Goal: Communication & Community: Share content

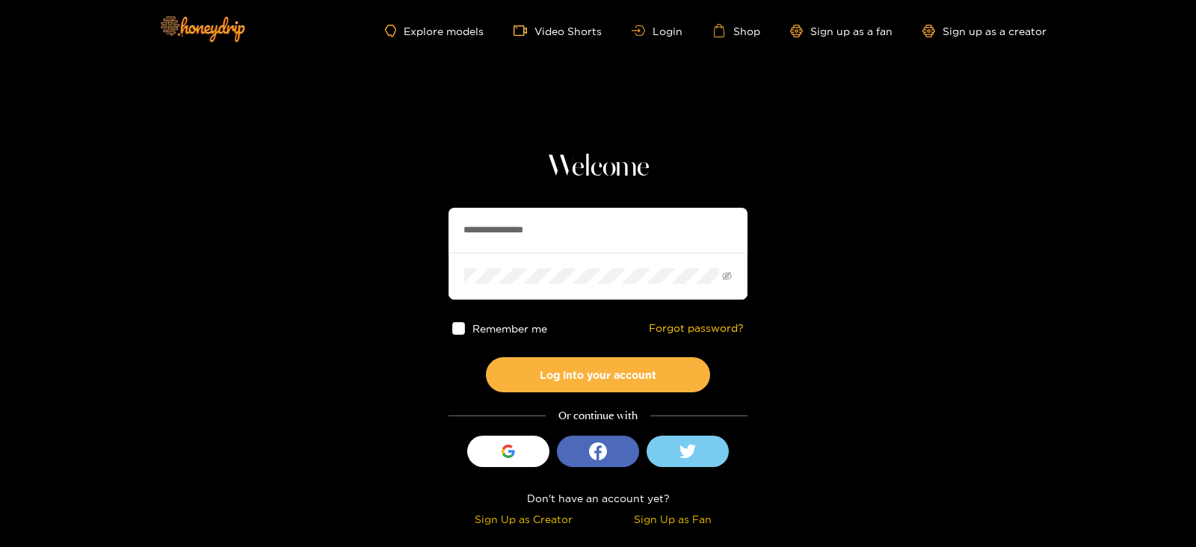
drag, startPoint x: 590, startPoint y: 218, endPoint x: 347, endPoint y: 222, distance: 243.7
click at [347, 222] on section "**********" at bounding box center [598, 265] width 1196 height 531
type input "********"
click at [486, 357] on button "Log into your account" at bounding box center [598, 374] width 224 height 35
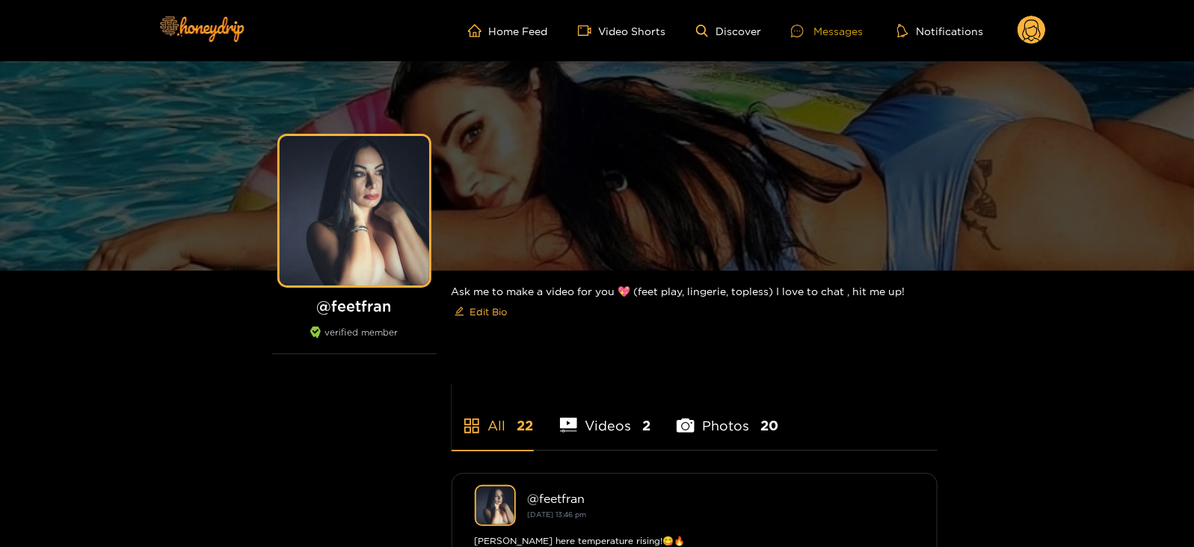
click at [815, 28] on div "Messages" at bounding box center [827, 30] width 72 height 17
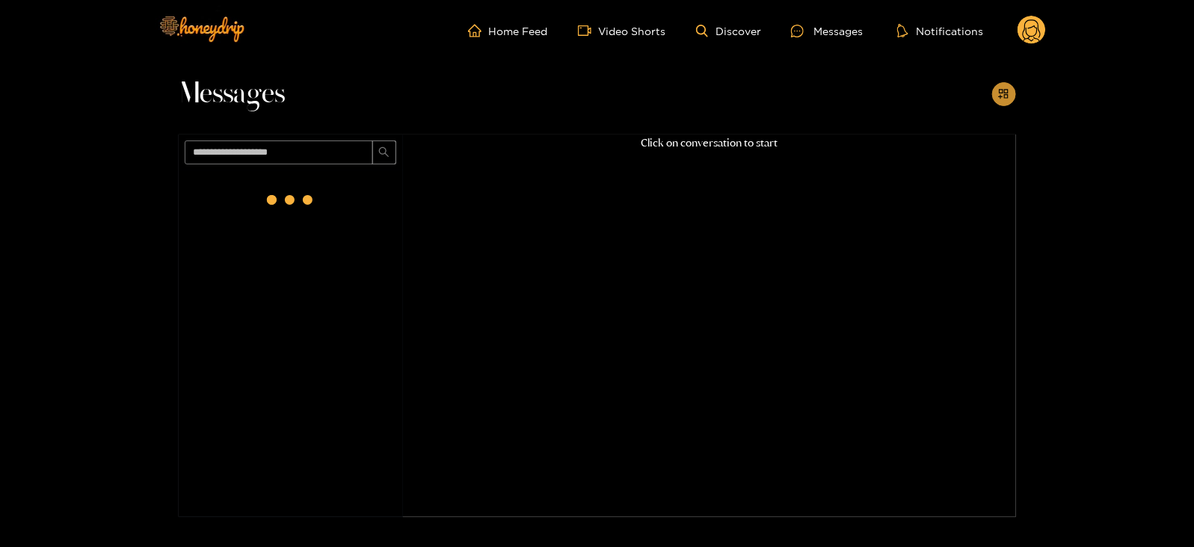
click at [999, 88] on icon "appstore-add" at bounding box center [1003, 93] width 11 height 11
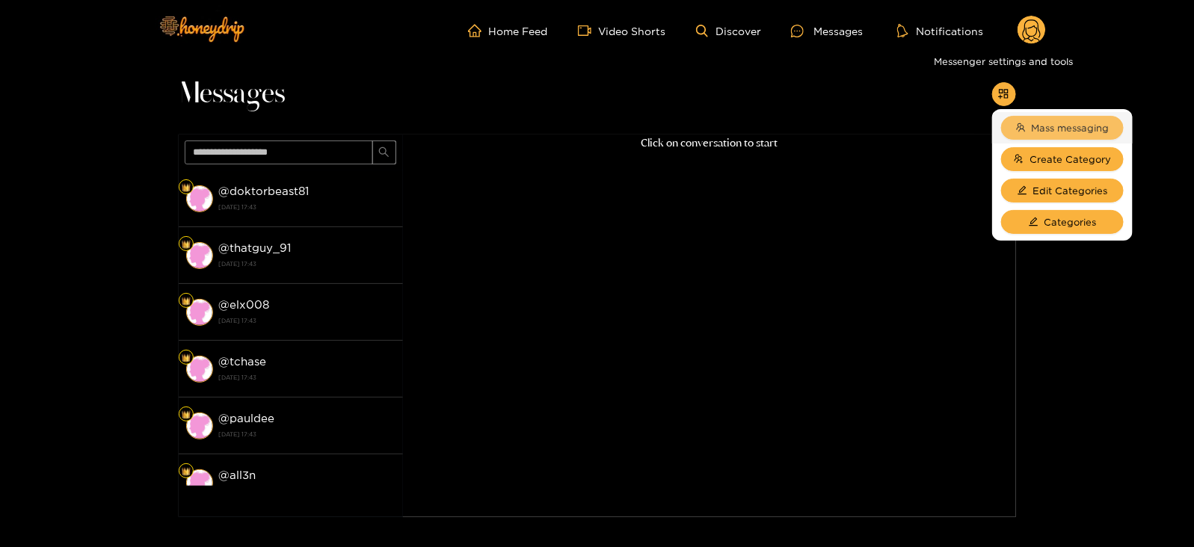
click at [1032, 120] on span "Mass messaging" at bounding box center [1070, 127] width 78 height 15
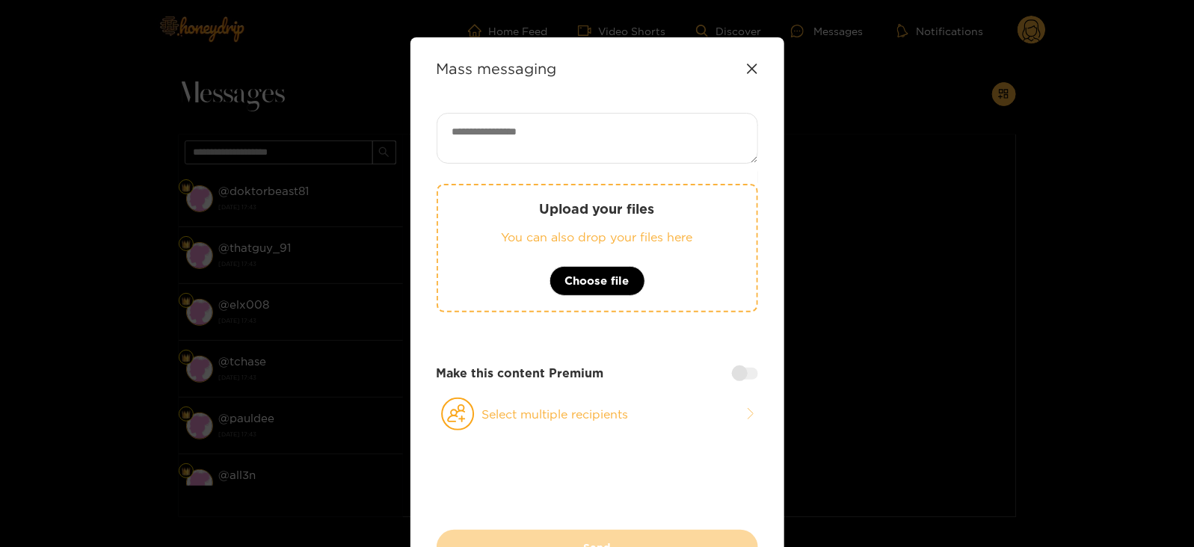
click at [643, 134] on textarea at bounding box center [596, 138] width 321 height 51
type textarea "*"
click at [750, 65] on icon at bounding box center [752, 69] width 12 height 12
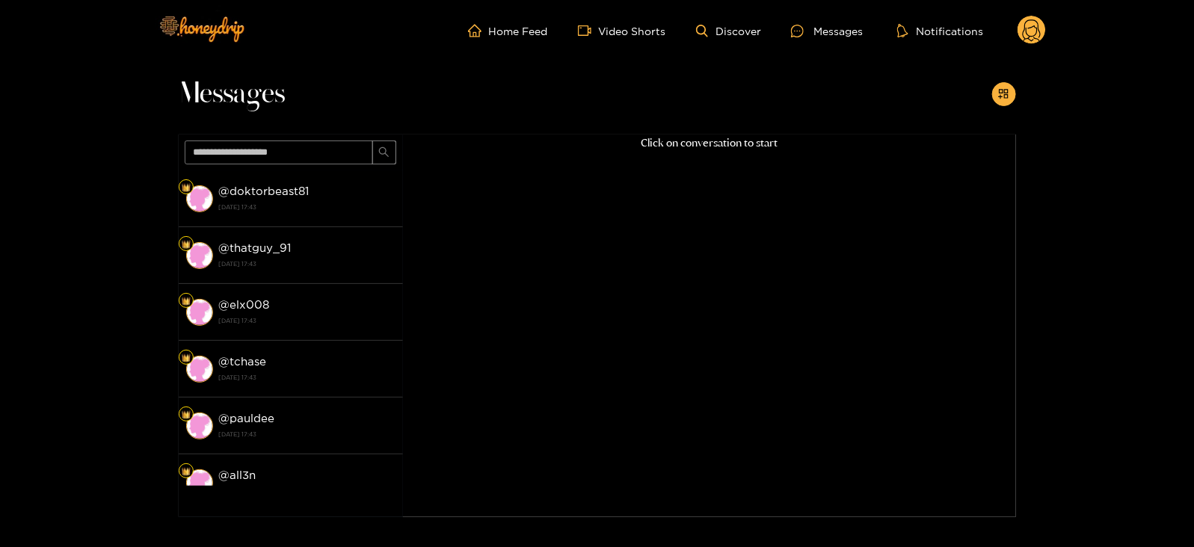
click at [412, 158] on div "Click on conversation to start" at bounding box center [709, 307] width 613 height 344
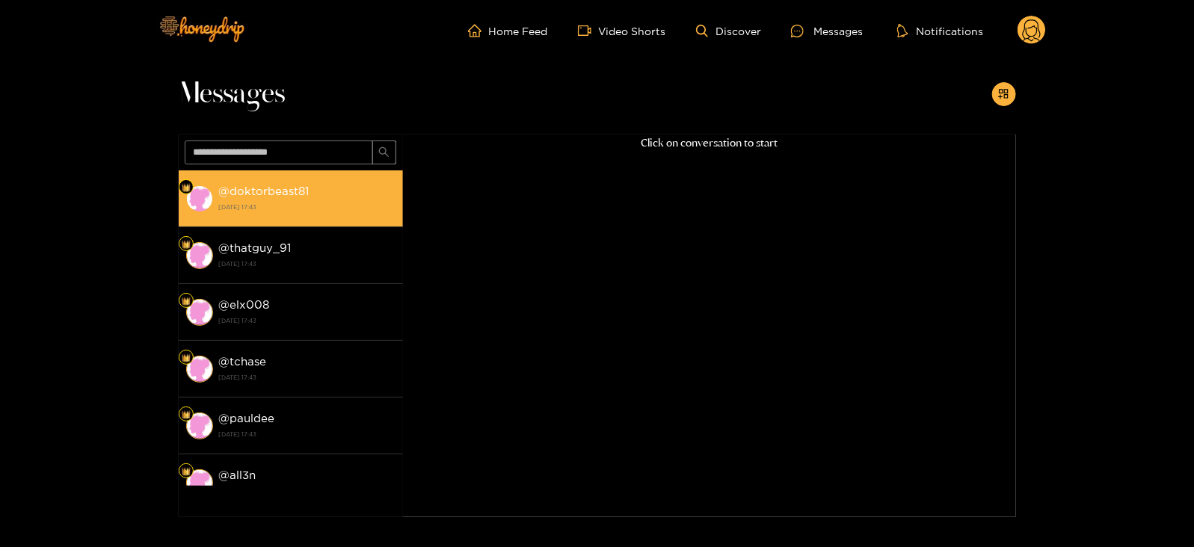
click at [360, 188] on div "@ doktorbeast81 15 August 2025 17:43" at bounding box center [307, 199] width 176 height 34
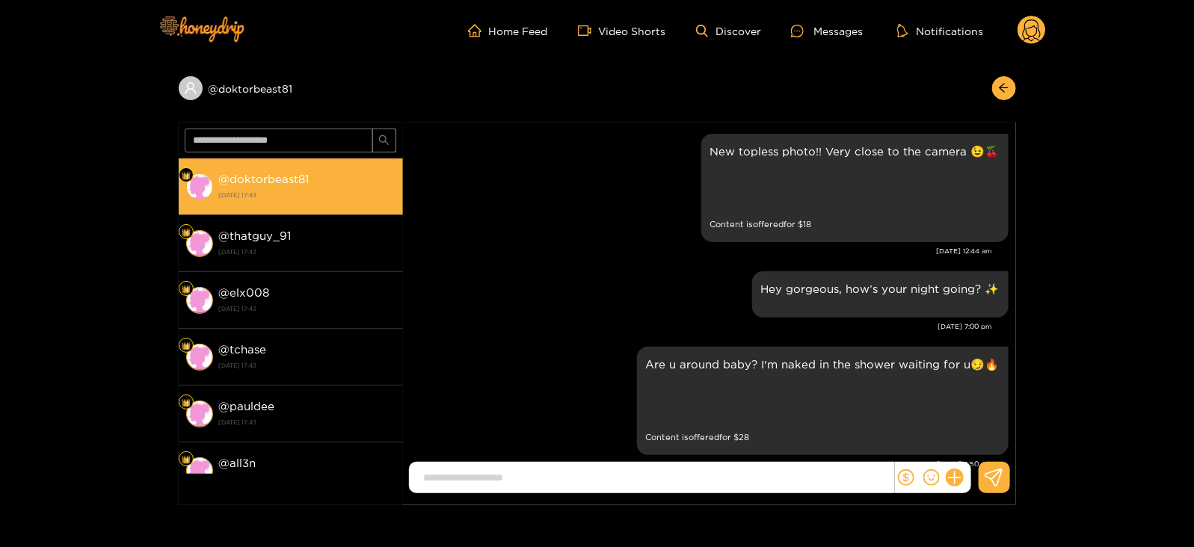
scroll to position [2798, 0]
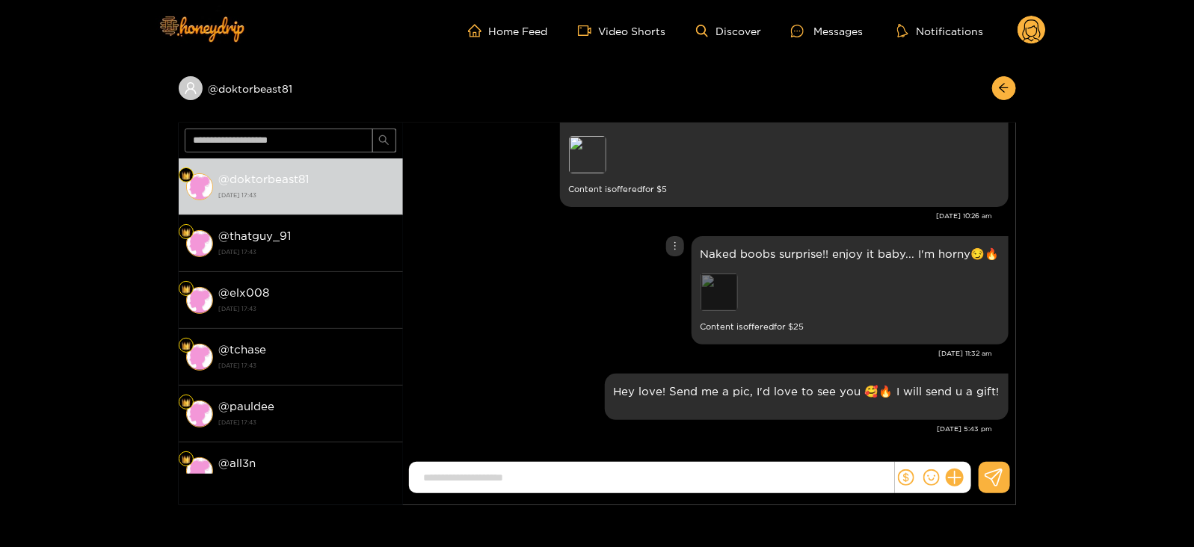
click at [734, 293] on div "Preview" at bounding box center [718, 292] width 37 height 37
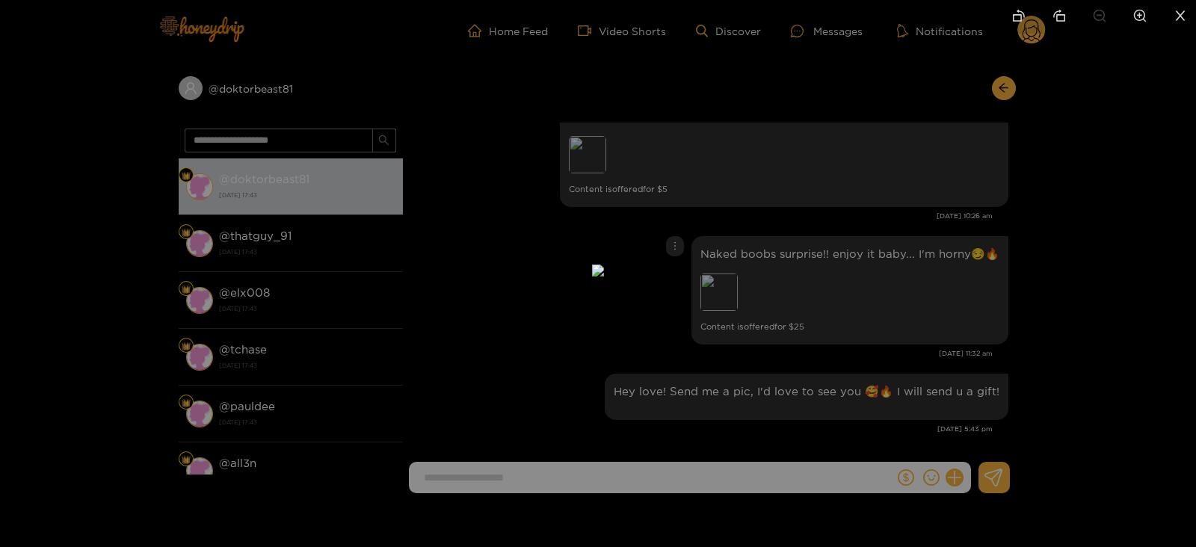
drag, startPoint x: 978, startPoint y: 318, endPoint x: 1043, endPoint y: 102, distance: 226.1
click at [1043, 102] on div at bounding box center [598, 273] width 1196 height 547
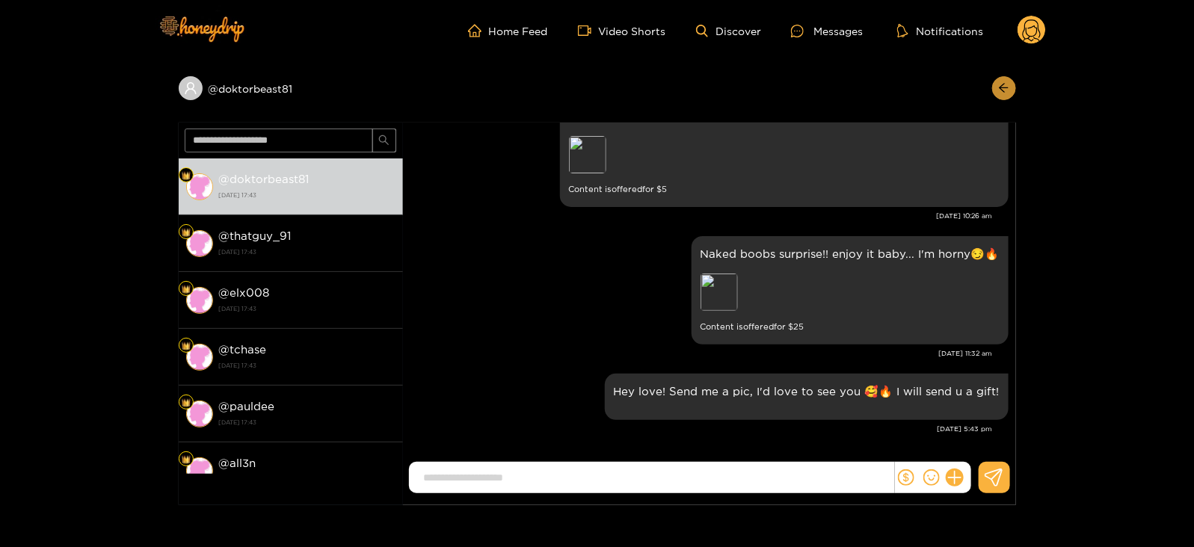
click at [993, 93] on button "button" at bounding box center [1004, 88] width 24 height 24
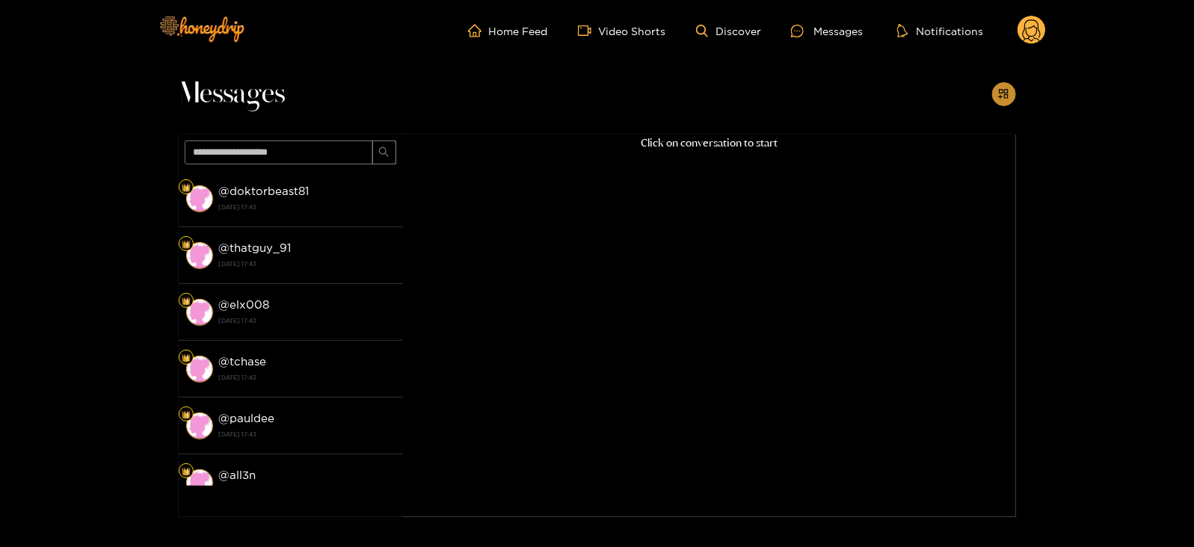
click at [1011, 102] on button "button" at bounding box center [1004, 94] width 24 height 24
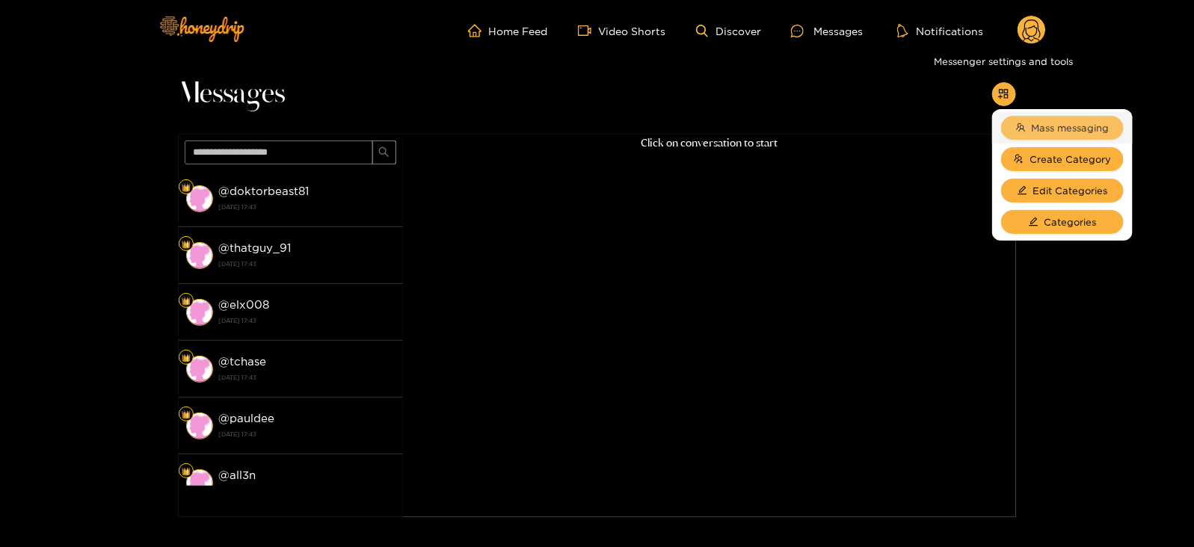
click at [1039, 139] on button "Mass messaging" at bounding box center [1062, 128] width 123 height 24
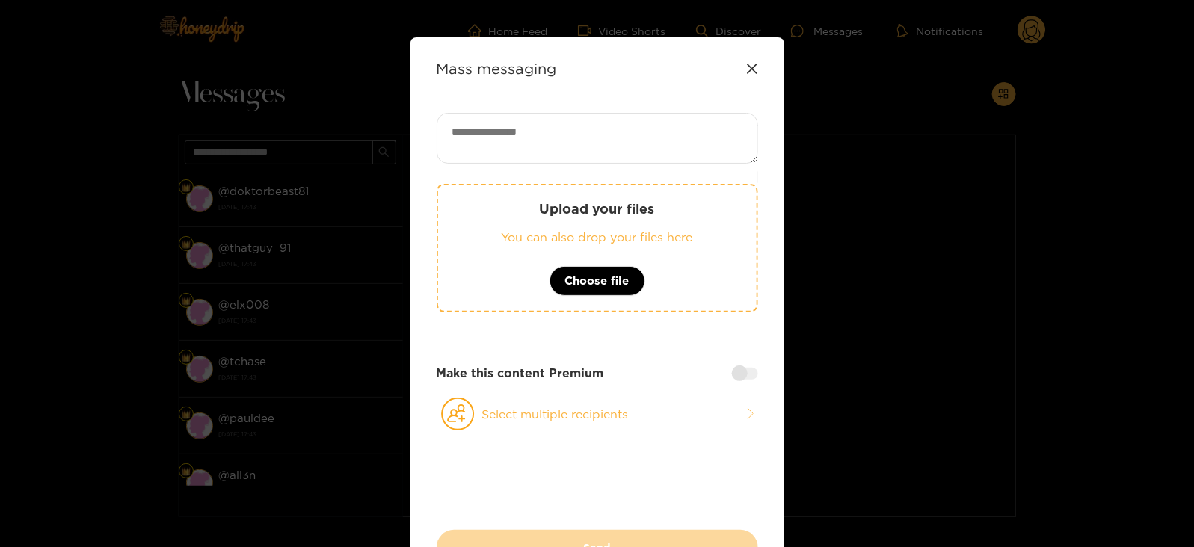
click at [709, 151] on textarea at bounding box center [596, 138] width 321 height 51
paste textarea "**********"
paste textarea "****"
type textarea "**********"
click at [516, 194] on div "Upload your files You can also drop your files here Choose file" at bounding box center [596, 248] width 321 height 129
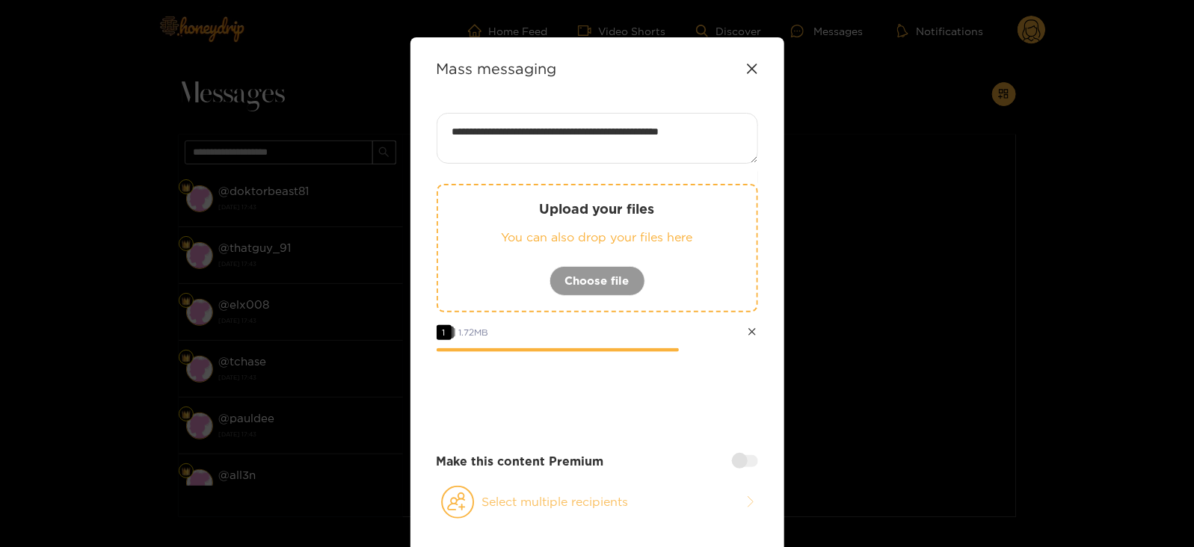
click at [463, 495] on icon at bounding box center [458, 502] width 34 height 33
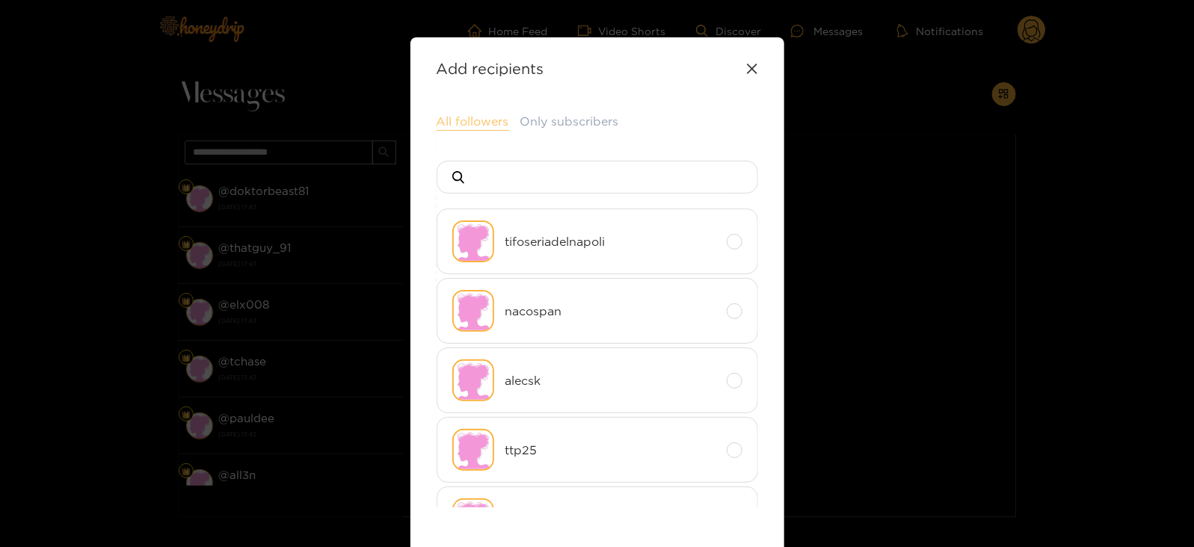
click at [470, 115] on button "All followers" at bounding box center [472, 122] width 72 height 18
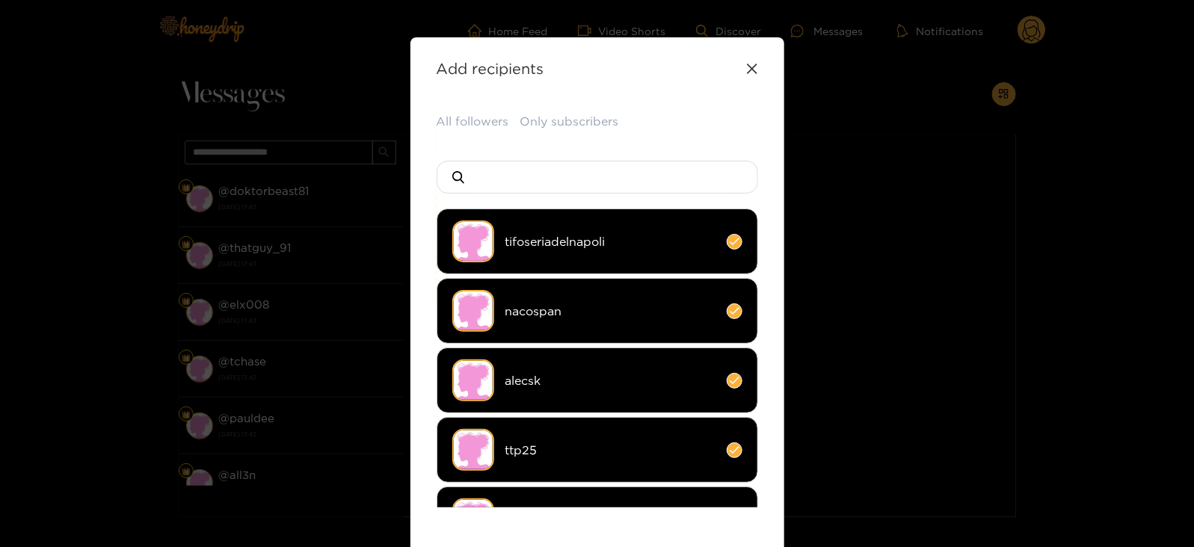
scroll to position [199, 0]
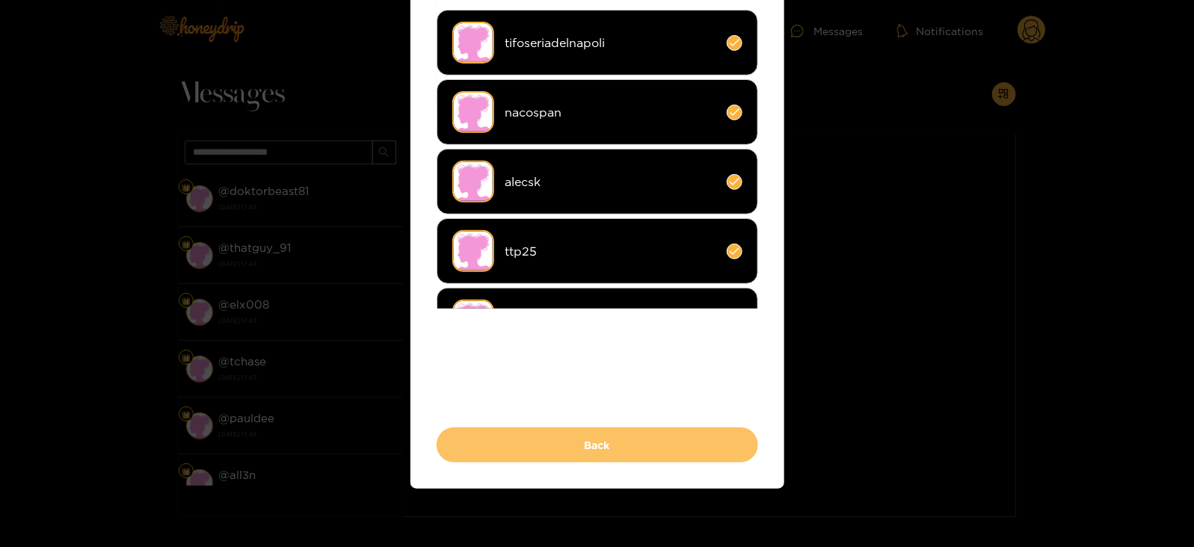
click at [489, 454] on button "Back" at bounding box center [596, 445] width 321 height 35
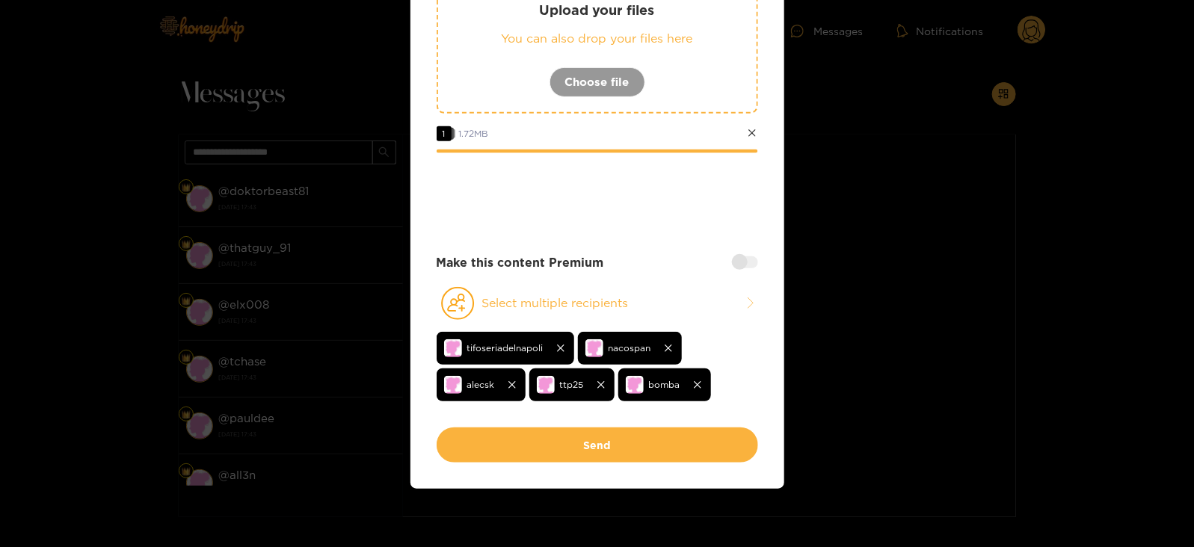
click at [744, 251] on div "**********" at bounding box center [596, 170] width 321 height 513
click at [741, 259] on div at bounding box center [745, 262] width 26 height 12
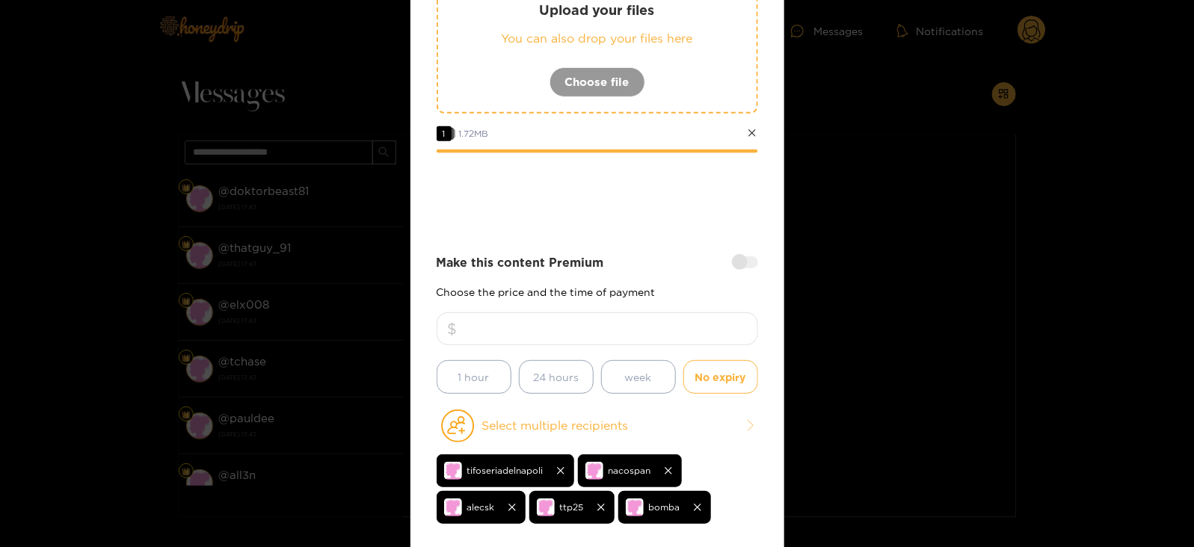
click at [556, 316] on input "number" at bounding box center [596, 328] width 321 height 33
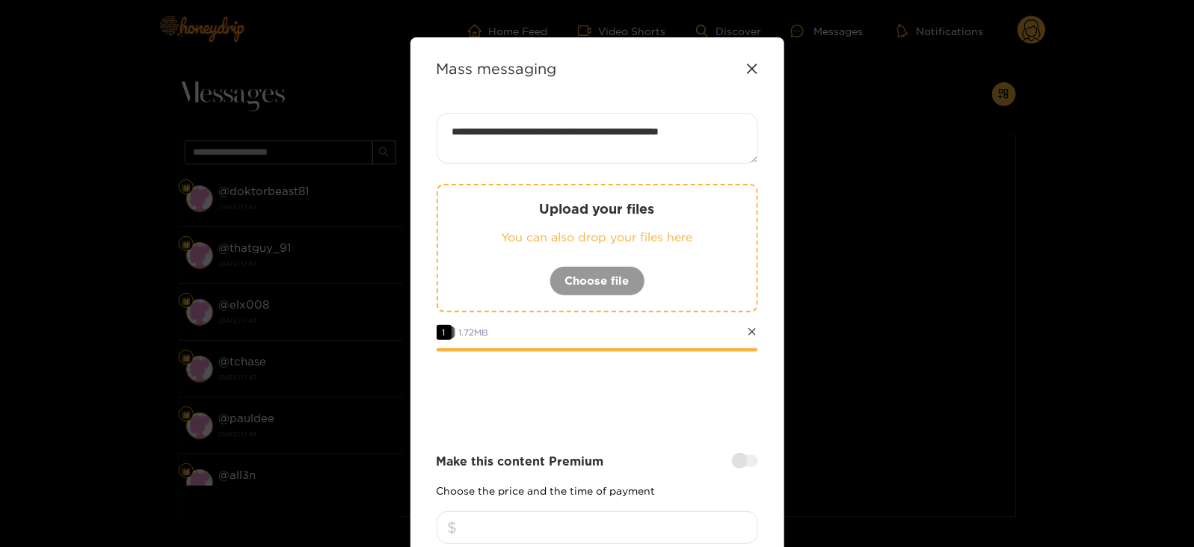
scroll to position [321, 0]
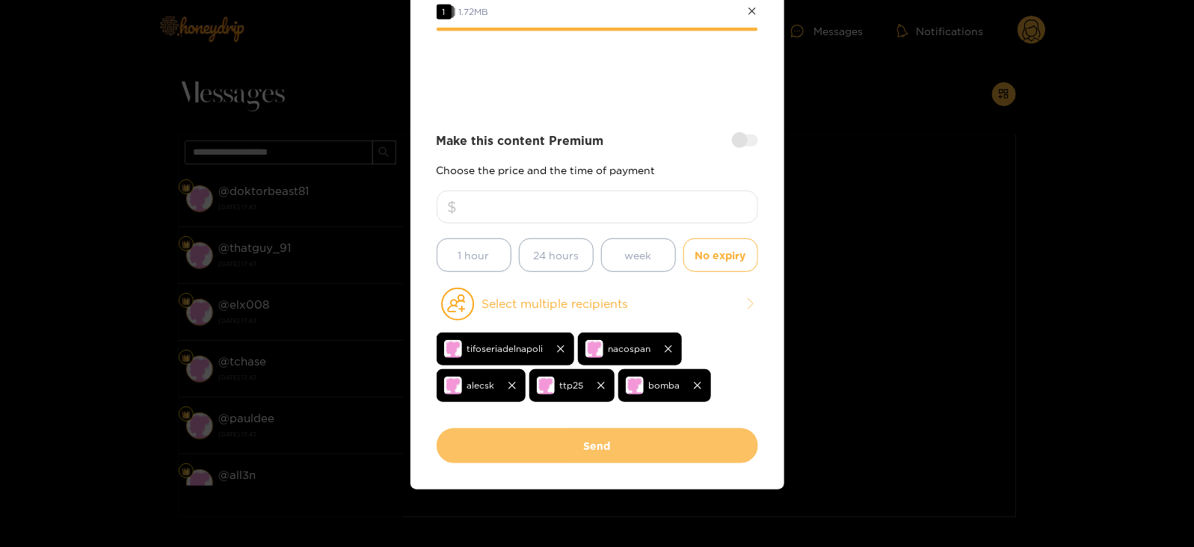
type input "**"
click at [541, 444] on button "Send" at bounding box center [596, 445] width 321 height 35
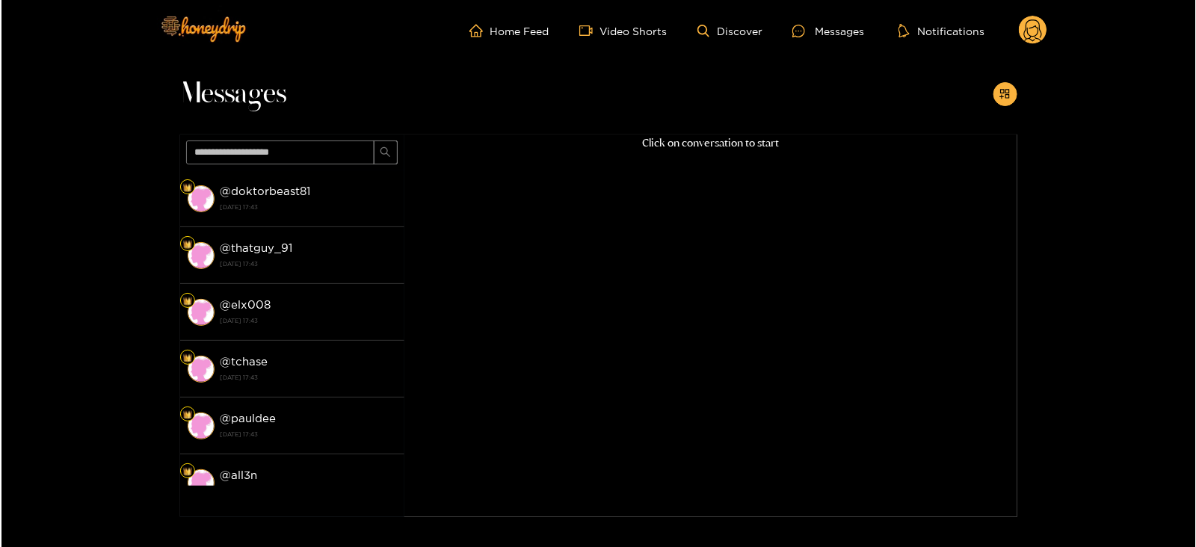
scroll to position [160, 0]
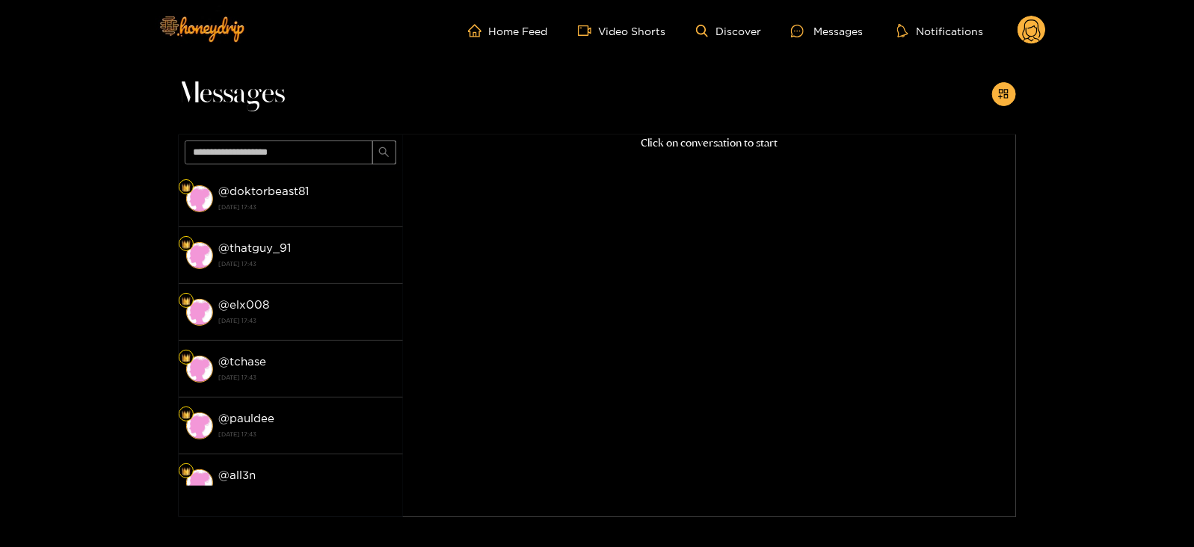
click at [1025, 39] on icon at bounding box center [1031, 32] width 18 height 26
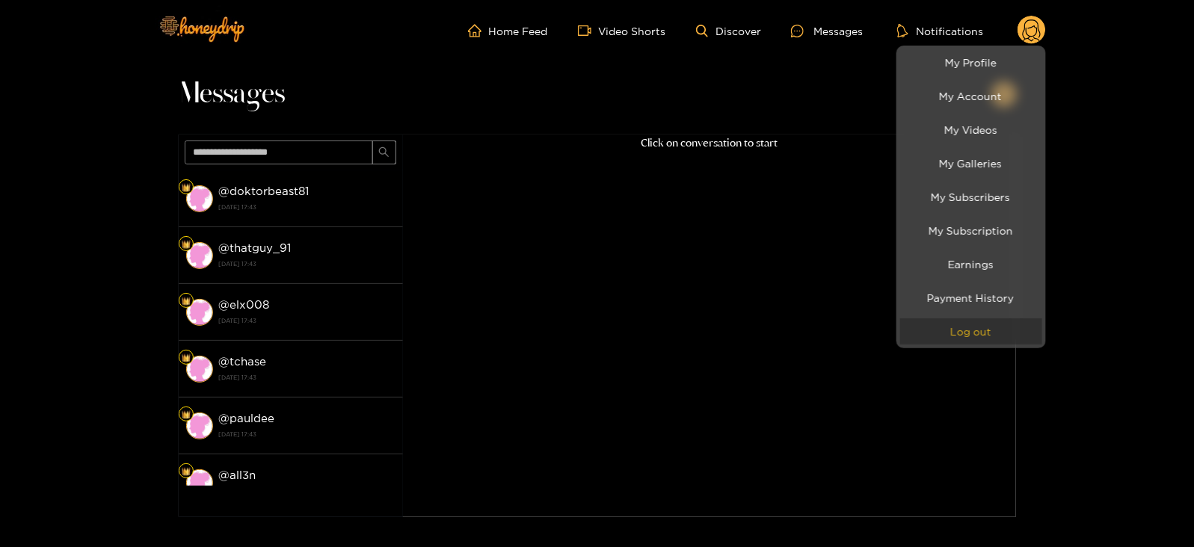
click at [961, 334] on button "Log out" at bounding box center [971, 331] width 142 height 26
